Goal: Transaction & Acquisition: Subscribe to service/newsletter

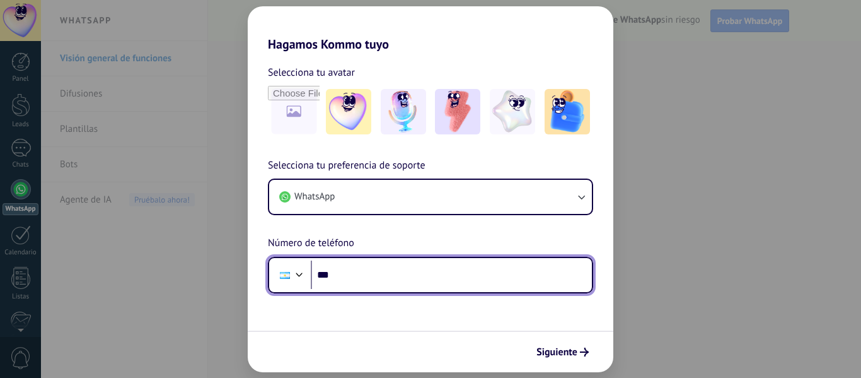
click at [361, 279] on input "***" at bounding box center [451, 274] width 281 height 29
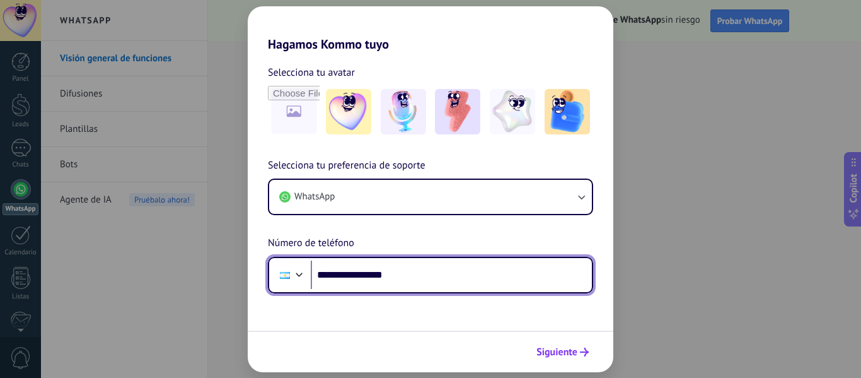
type input "**********"
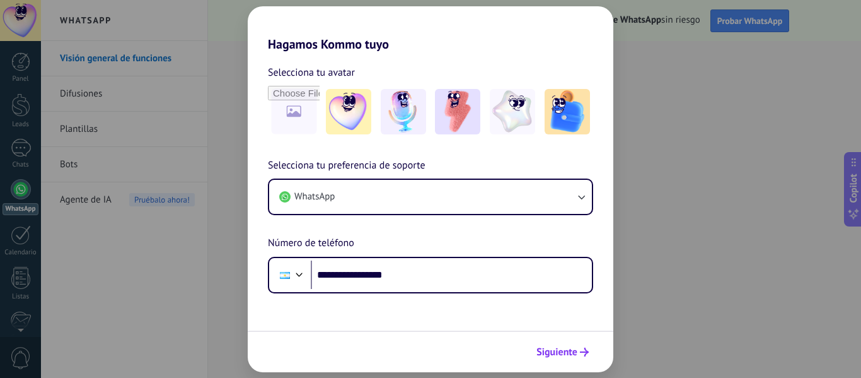
click at [555, 347] on span "Siguiente" at bounding box center [556, 351] width 41 height 9
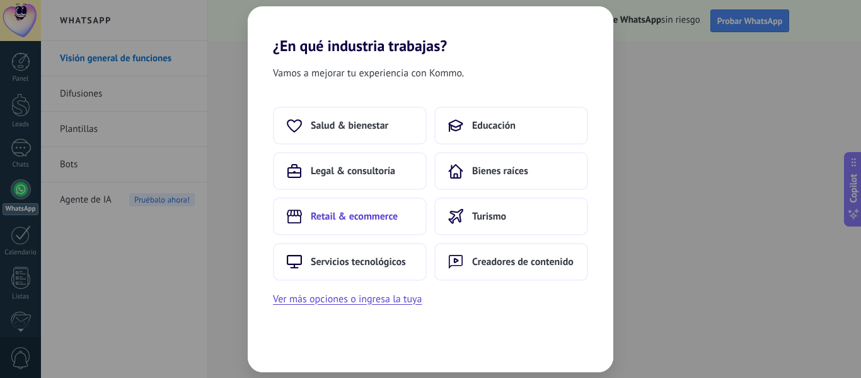
click at [379, 219] on span "Retail & ecommerce" at bounding box center [354, 216] width 87 height 13
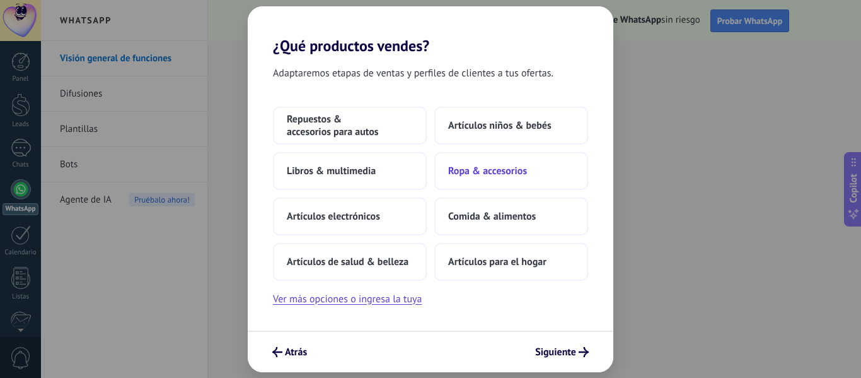
click at [473, 174] on span "Ropa & accesorios" at bounding box center [487, 171] width 79 height 13
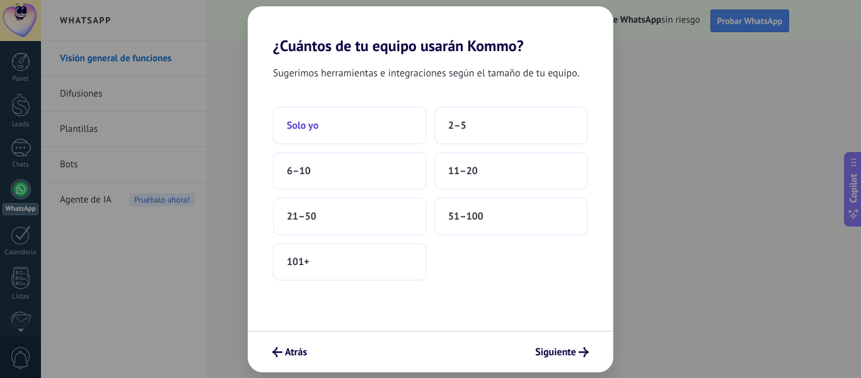
click at [325, 131] on button "Solo yo" at bounding box center [350, 126] width 154 height 38
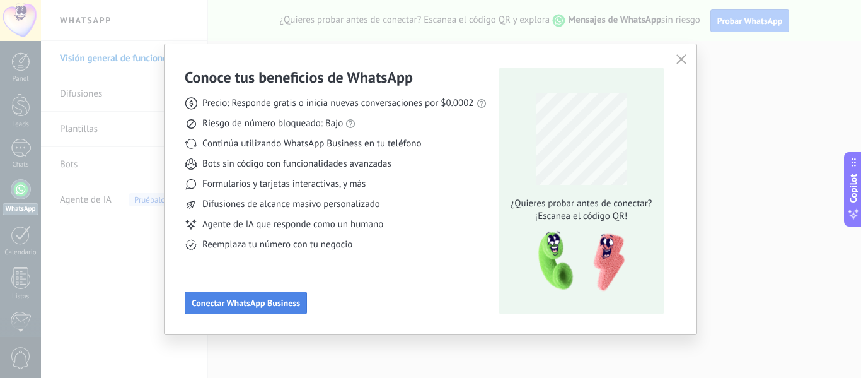
click at [279, 305] on span "Conectar WhatsApp Business" at bounding box center [246, 302] width 108 height 9
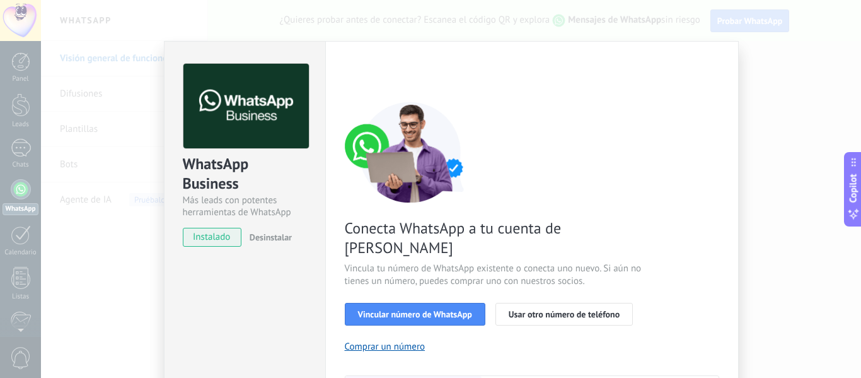
scroll to position [63, 0]
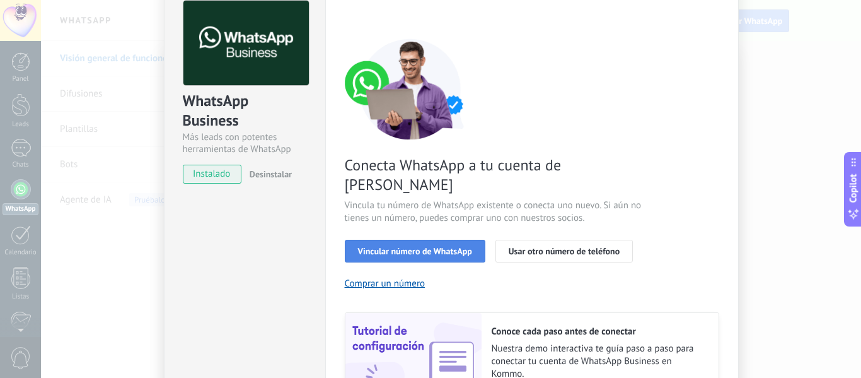
click at [408, 240] on button "Vincular número de WhatsApp" at bounding box center [415, 251] width 141 height 23
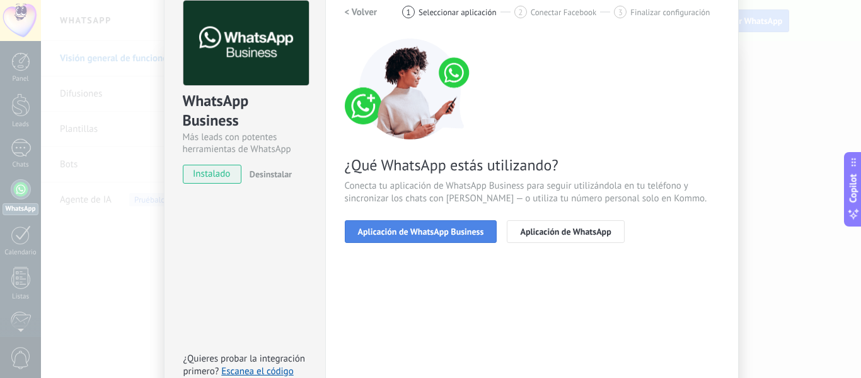
click at [441, 233] on span "Aplicación de WhatsApp Business" at bounding box center [421, 231] width 126 height 9
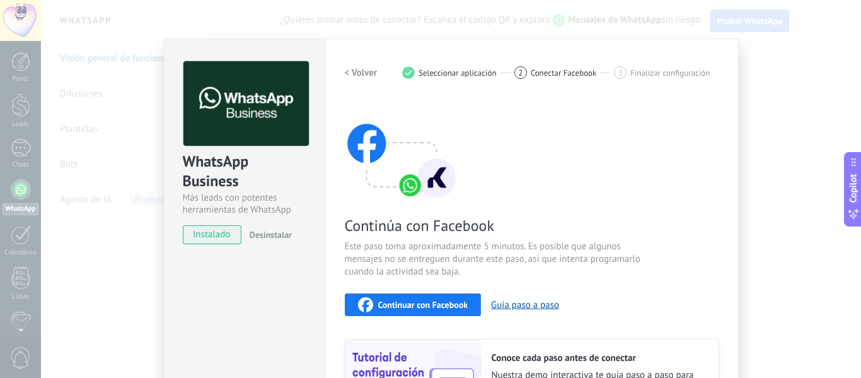
scroll to position [0, 0]
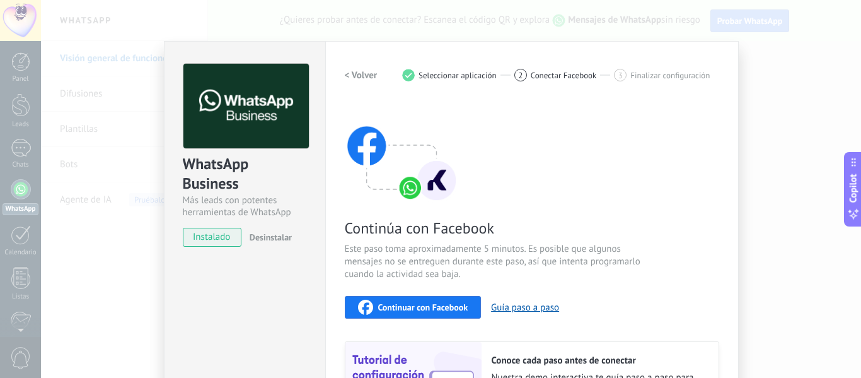
click at [359, 81] on button "< Volver" at bounding box center [361, 75] width 33 height 23
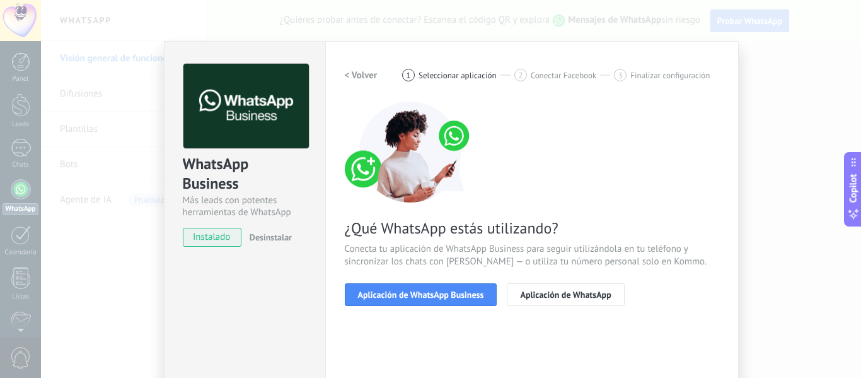
click at [359, 75] on h2 "< Volver" at bounding box center [361, 75] width 33 height 12
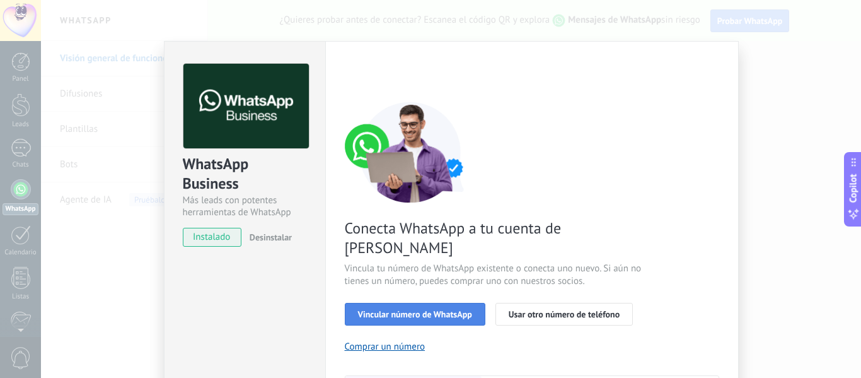
click at [403, 303] on button "Vincular número de WhatsApp" at bounding box center [415, 314] width 141 height 23
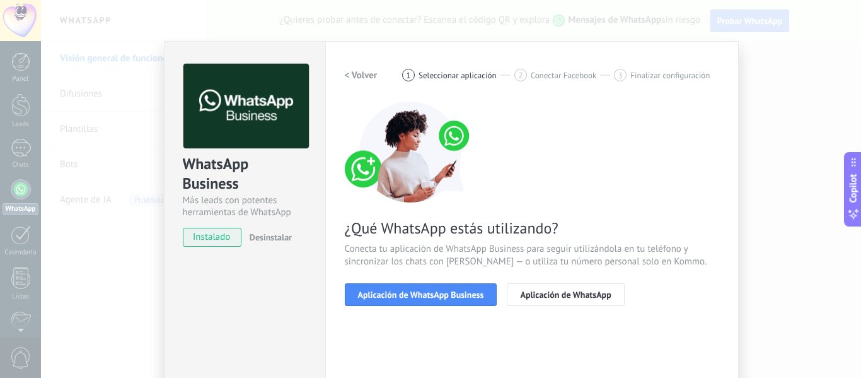
click at [366, 74] on h2 "< Volver" at bounding box center [361, 75] width 33 height 12
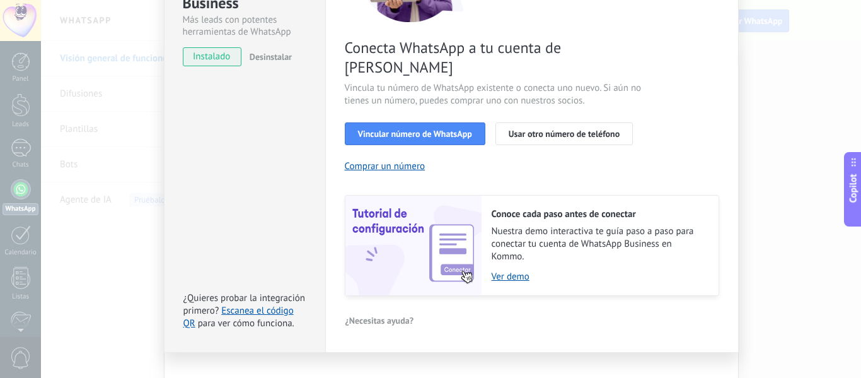
scroll to position [182, 0]
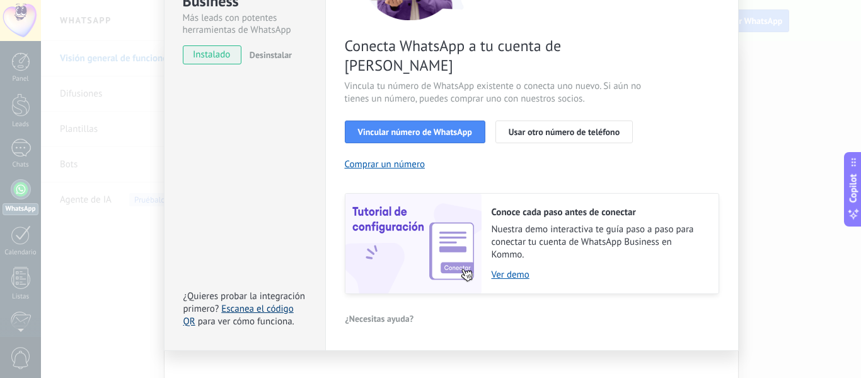
click at [268, 303] on link "Escanea el código QR" at bounding box center [238, 315] width 110 height 25
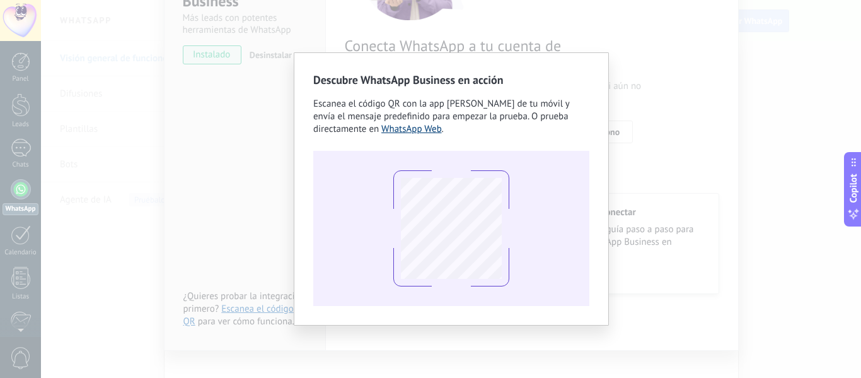
click at [408, 130] on link "WhatsApp Web" at bounding box center [411, 129] width 61 height 12
click at [720, 86] on div "Descubre WhatsApp Business en acción Escanea el código QR con la app [PERSON_NA…" at bounding box center [451, 189] width 820 height 378
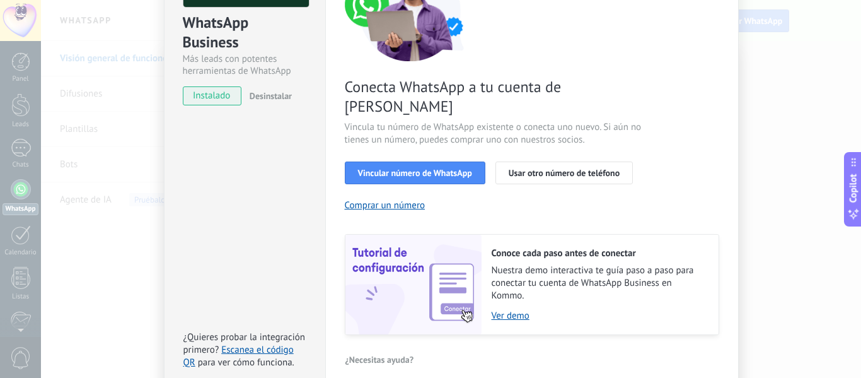
scroll to position [119, 0]
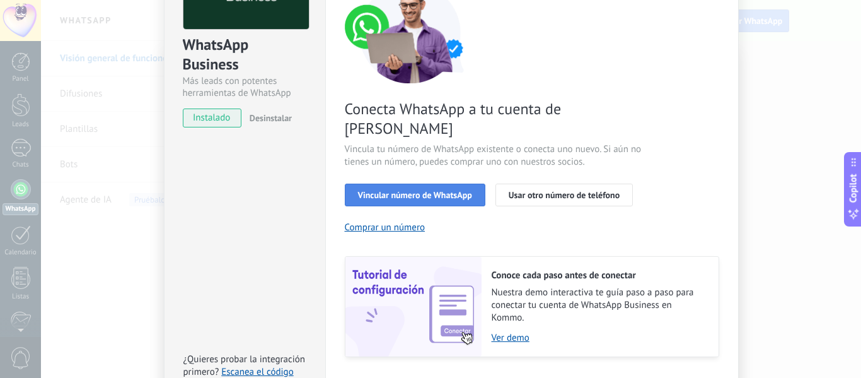
click at [436, 190] on span "Vincular número de WhatsApp" at bounding box center [415, 194] width 114 height 9
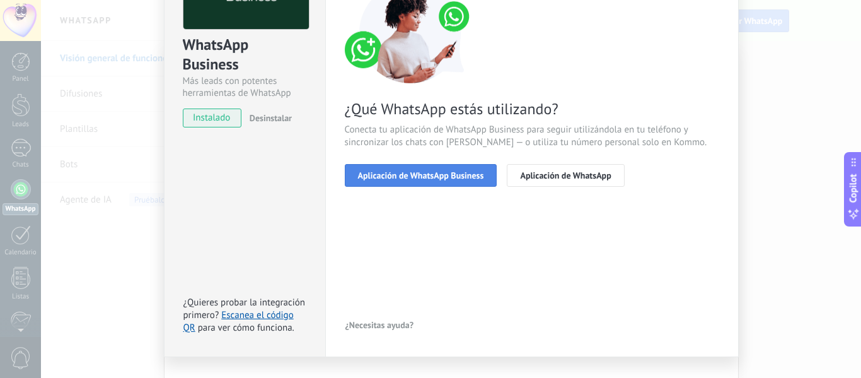
click at [436, 176] on span "Aplicación de WhatsApp Business" at bounding box center [421, 175] width 126 height 9
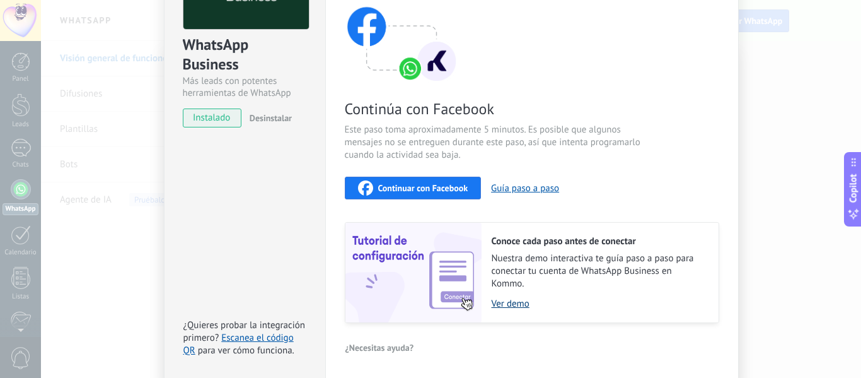
click at [511, 303] on link "Ver demo" at bounding box center [599, 304] width 214 height 12
click at [434, 187] on span "Continuar con Facebook" at bounding box center [423, 187] width 90 height 9
